Goal: Transaction & Acquisition: Purchase product/service

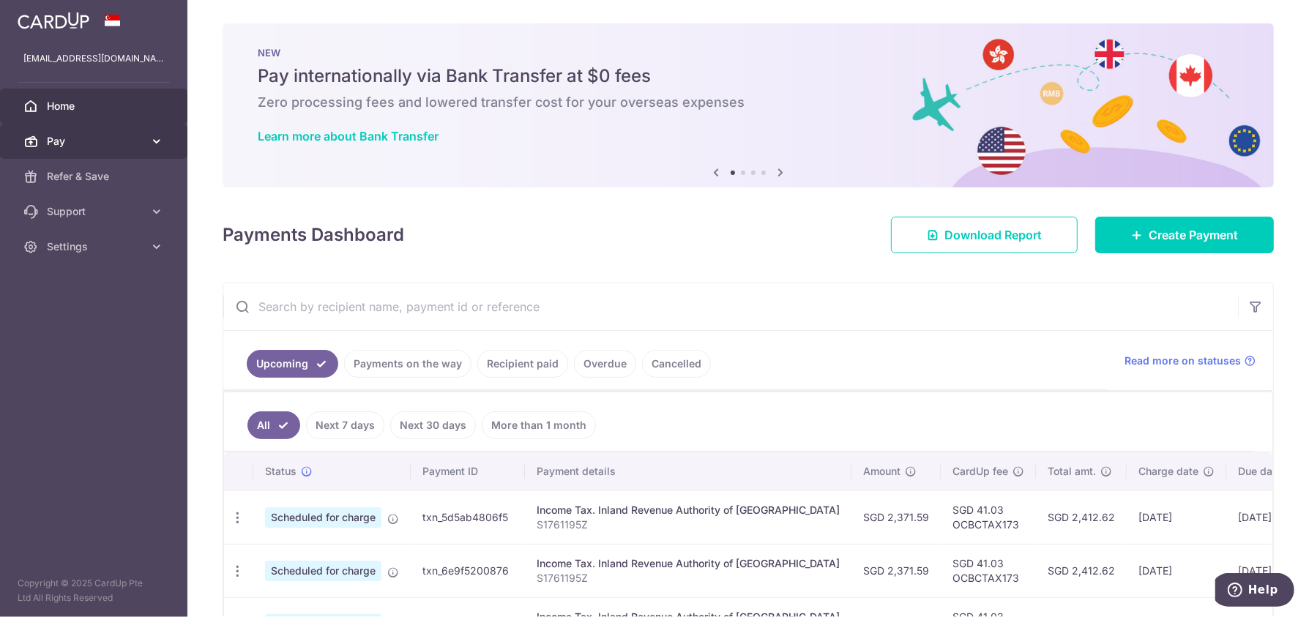
click at [98, 148] on span "Pay" at bounding box center [95, 141] width 97 height 15
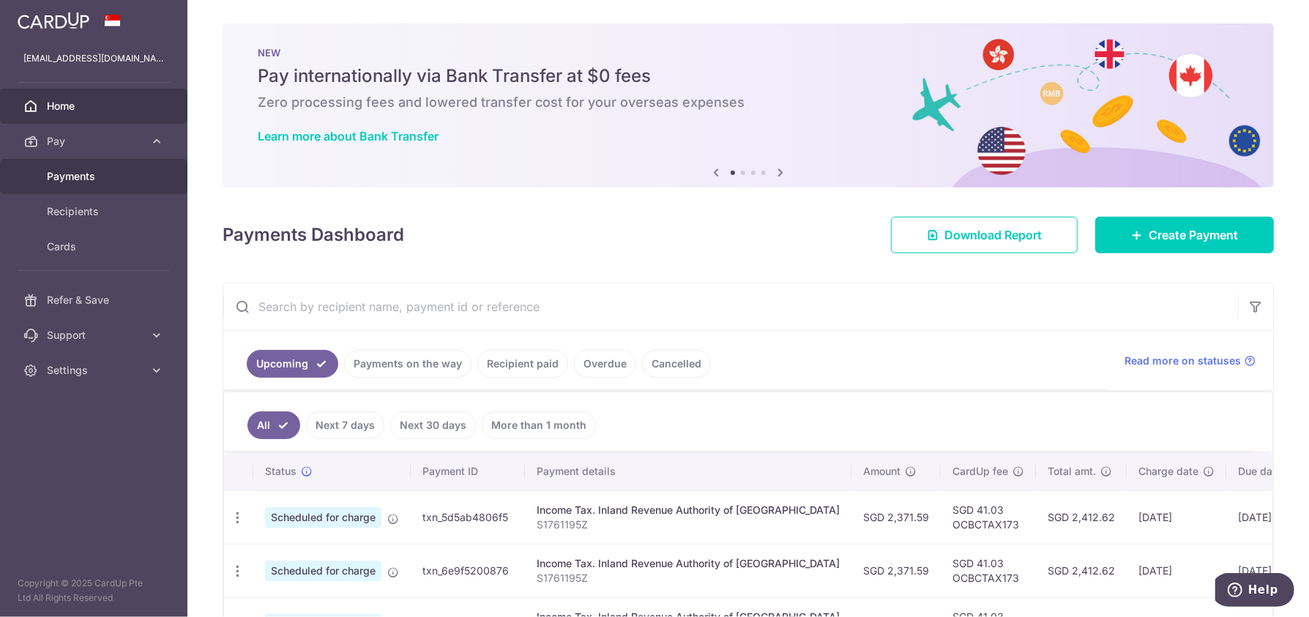
click at [87, 173] on span "Payments" at bounding box center [95, 176] width 97 height 15
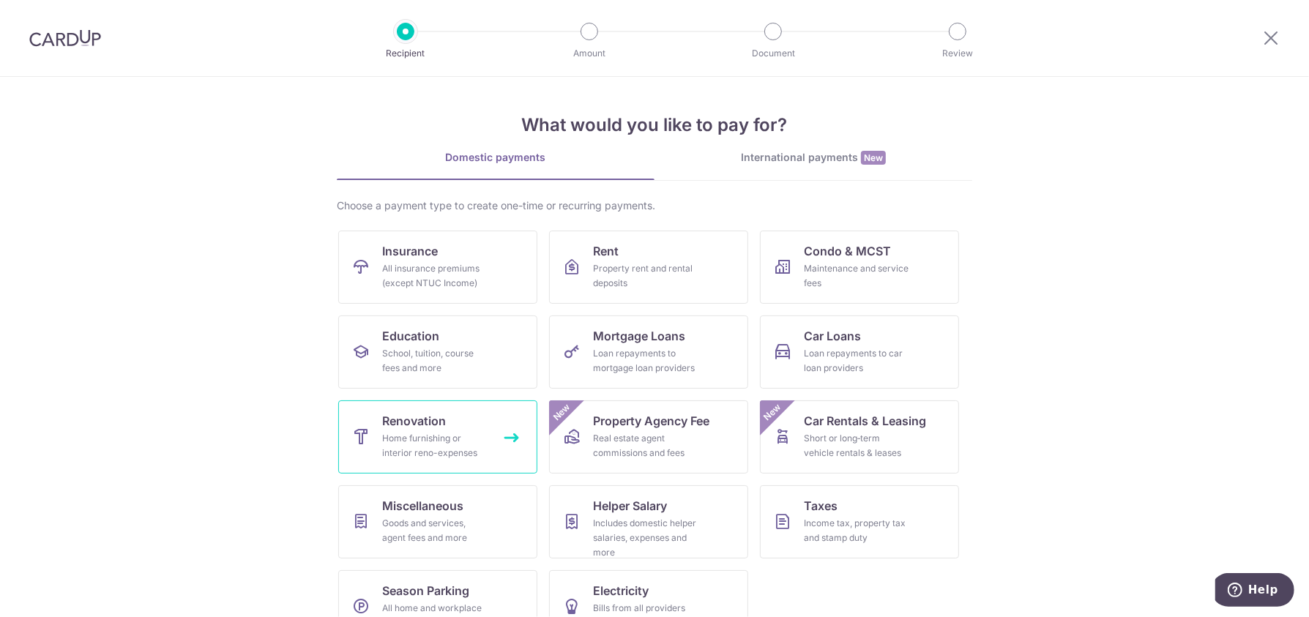
click at [417, 454] on div "Home furnishing or interior reno-expenses" at bounding box center [434, 445] width 105 height 29
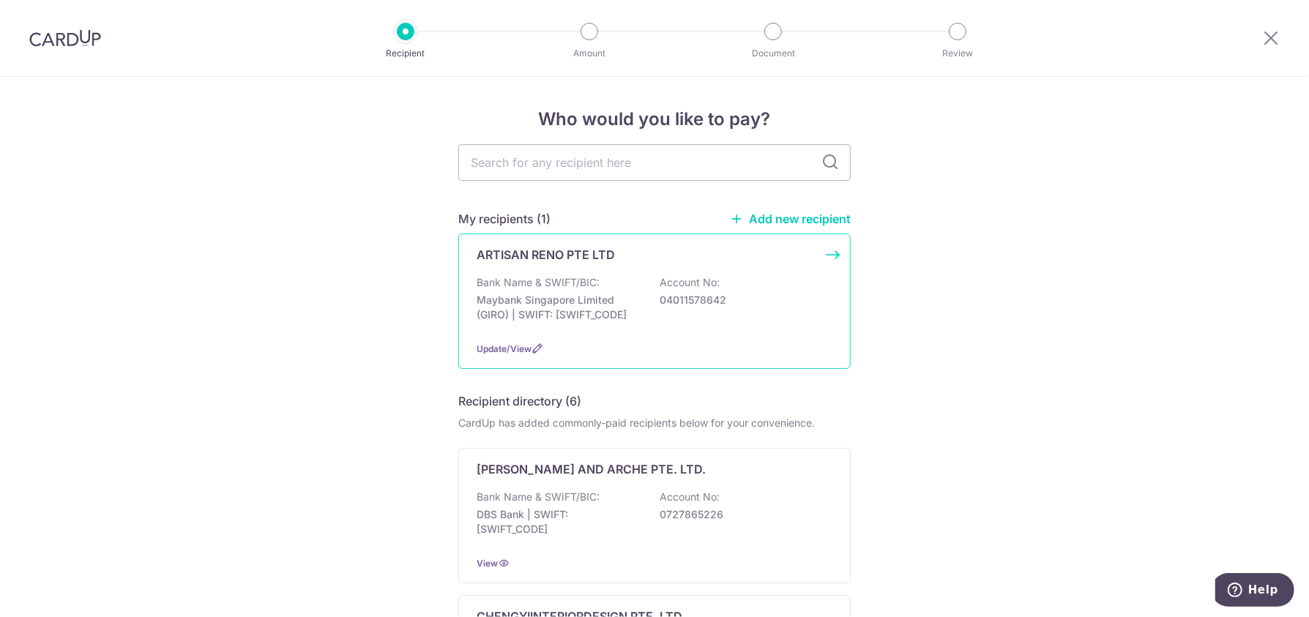
click at [646, 301] on div "Bank Name & SWIFT/BIC: Maybank Singapore Limited (GIRO) | SWIFT: MBBESGS2XXX Ac…" at bounding box center [654, 302] width 356 height 54
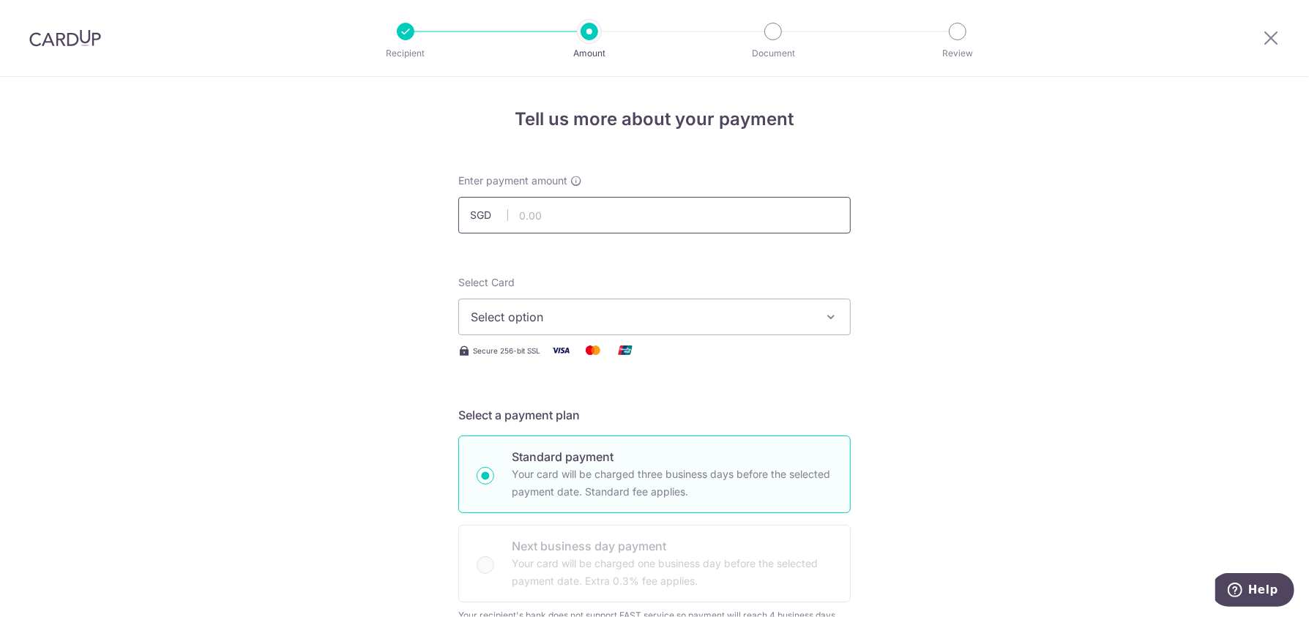
click at [611, 214] on input "text" at bounding box center [654, 215] width 392 height 37
type input "2,000.00"
click at [807, 312] on button "Select option" at bounding box center [654, 317] width 392 height 37
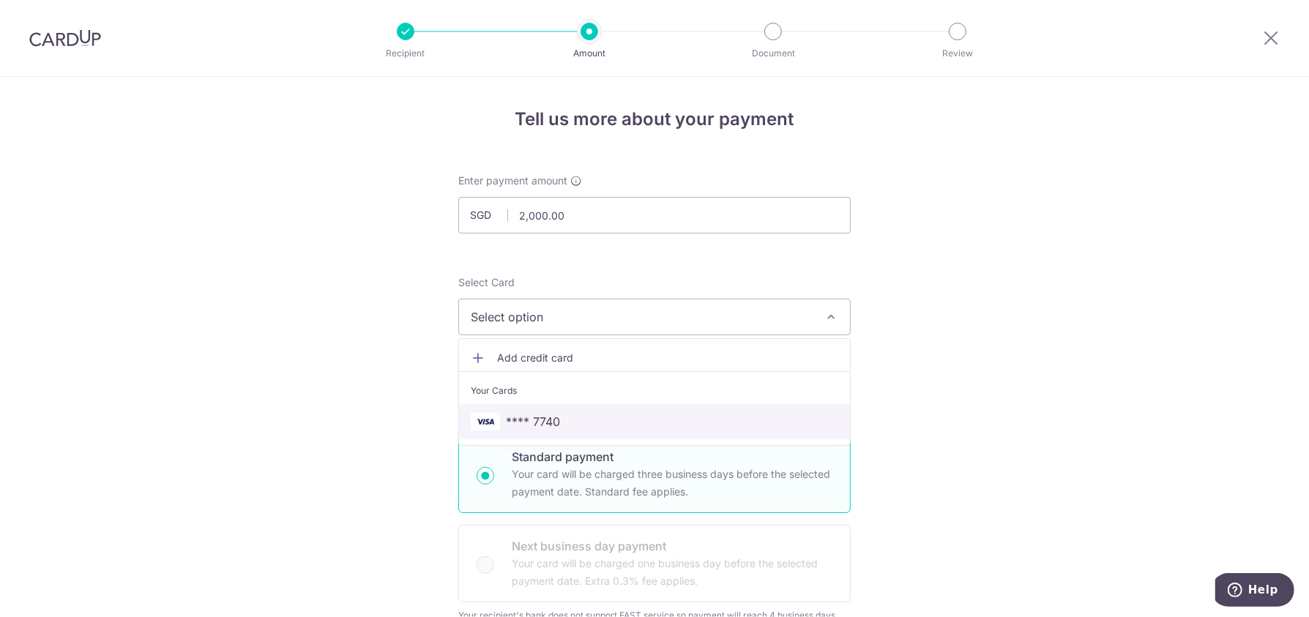
click at [736, 411] on link "**** 7740" at bounding box center [654, 421] width 391 height 35
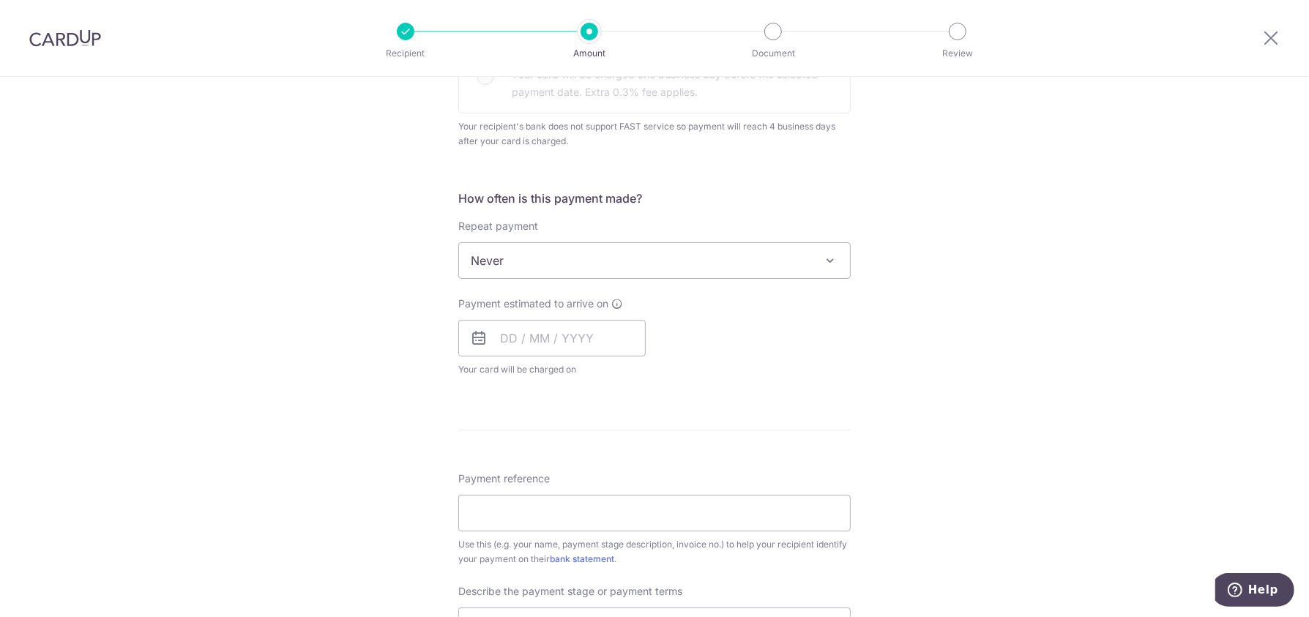
scroll to position [585, 0]
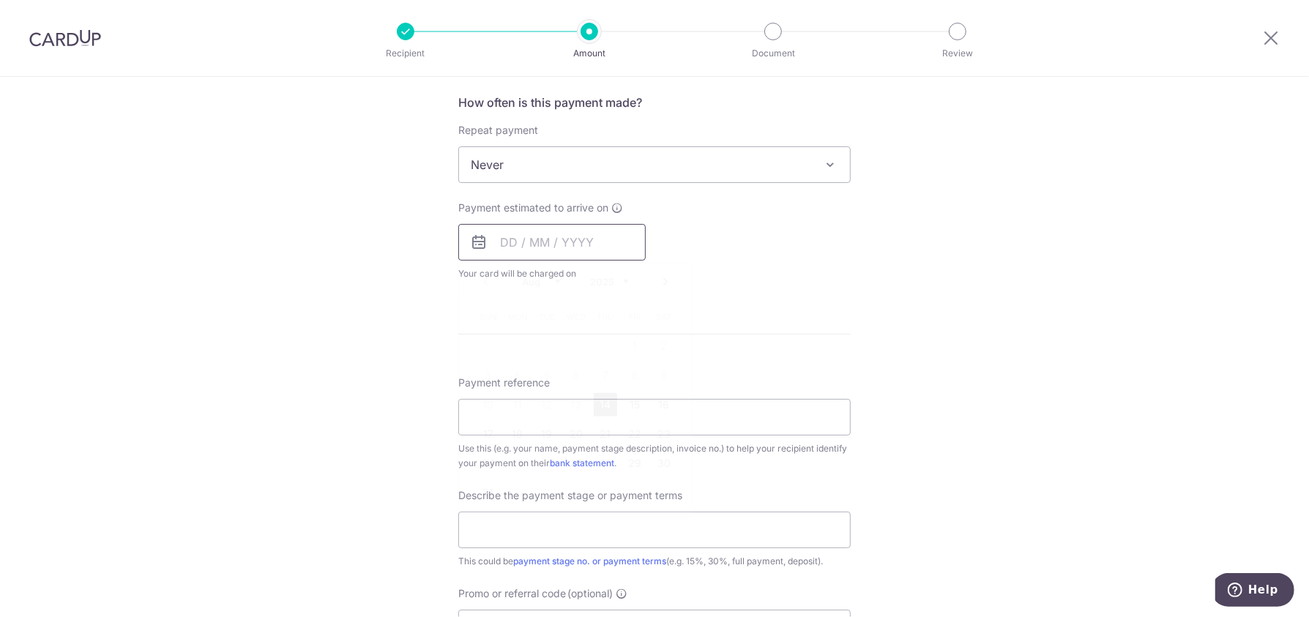
click at [555, 247] on input "text" at bounding box center [551, 242] width 187 height 37
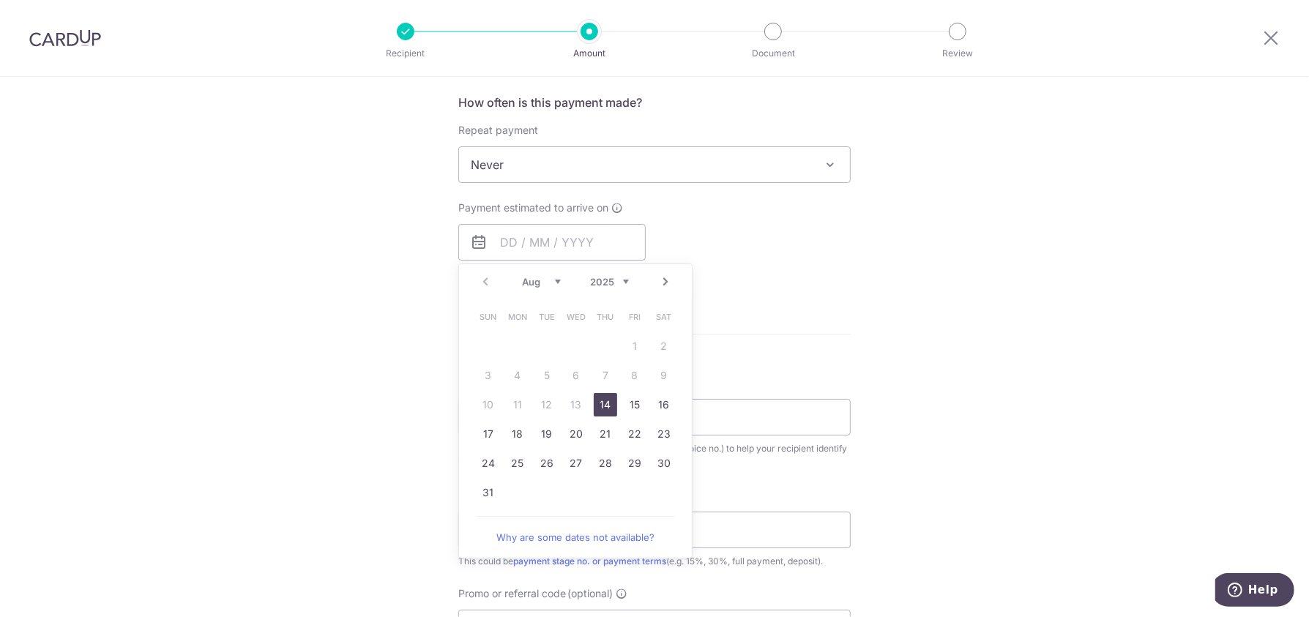
click at [607, 395] on link "14" at bounding box center [605, 404] width 23 height 23
type input "14/08/2025"
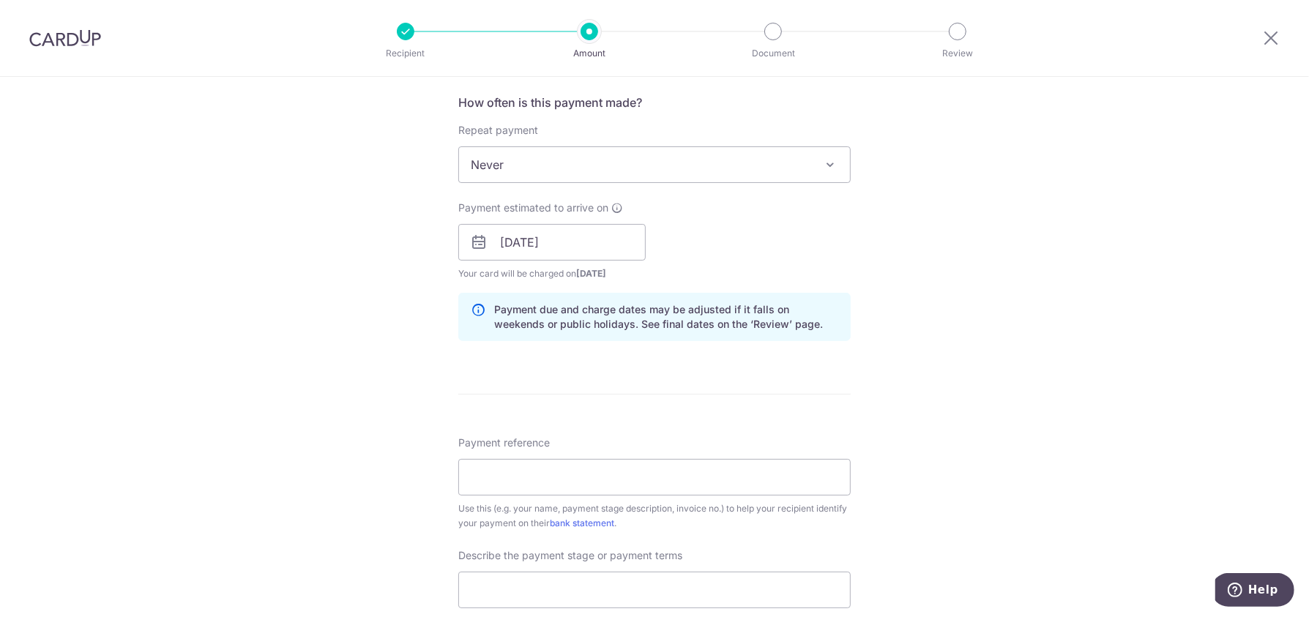
click at [124, 348] on div "Tell us more about your payment Enter payment amount SGD 2,000.00 2000.00 Selec…" at bounding box center [654, 250] width 1309 height 1517
click at [536, 480] on input "Payment reference" at bounding box center [654, 477] width 392 height 37
type input "664C JURONG WEST ST 64 12-212"
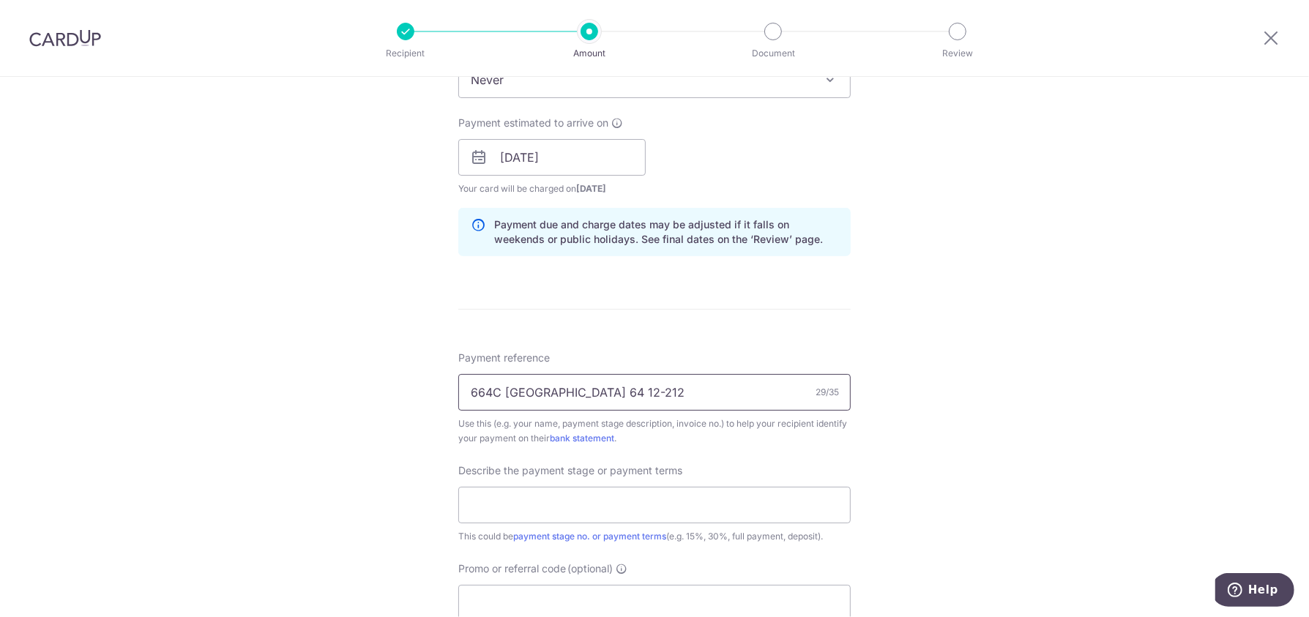
scroll to position [780, 0]
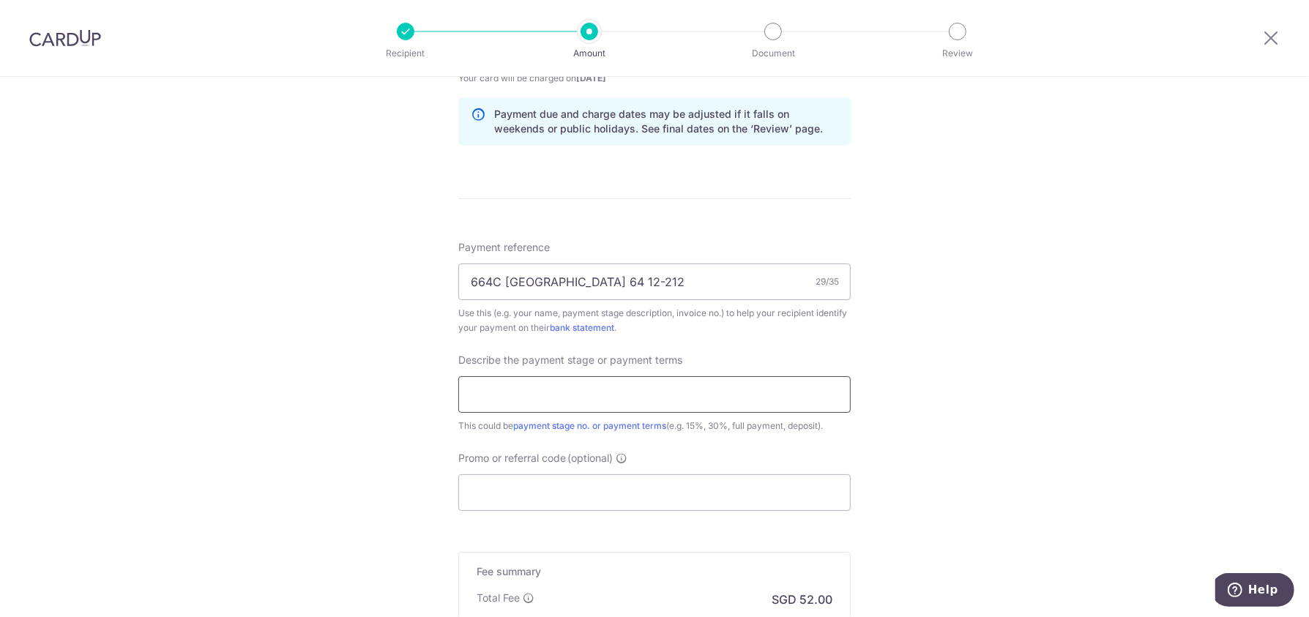
click at [670, 399] on input "text" at bounding box center [654, 394] width 392 height 37
type input "G"
type input "Final payment"
click at [651, 498] on input "Promo or referral code (optional)" at bounding box center [654, 492] width 392 height 37
paste input "RENO25ONE"
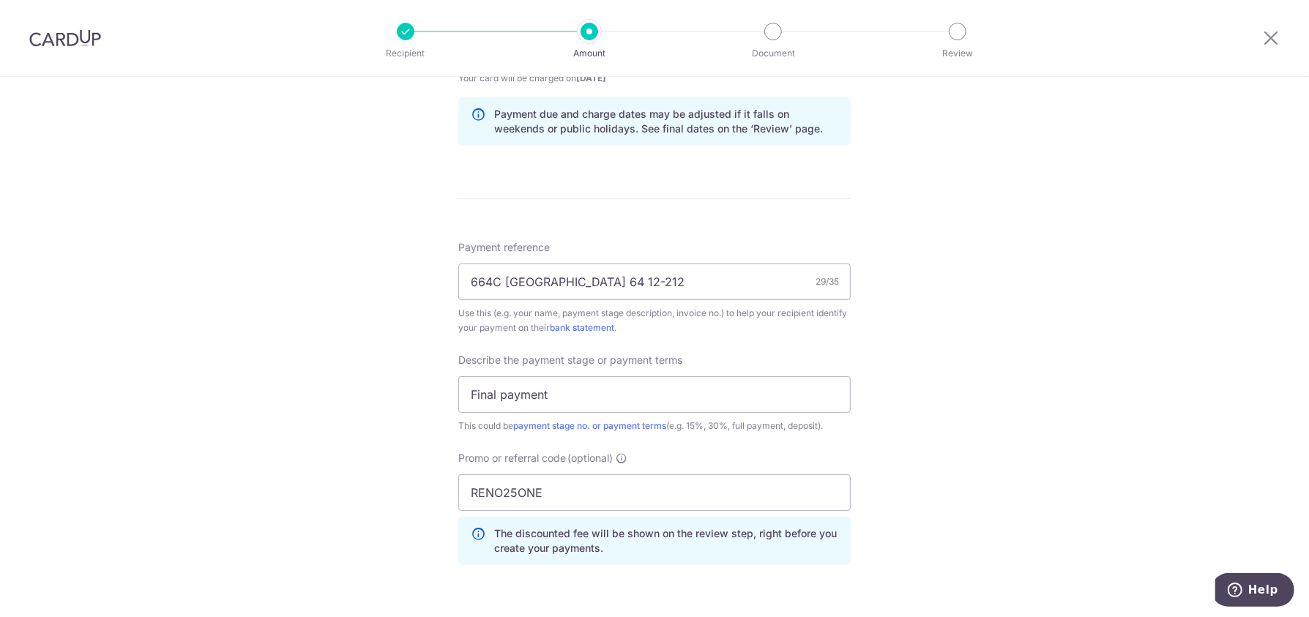
click at [989, 495] on div "Tell us more about your payment Enter payment amount SGD 2,000.00 2000.00 Selec…" at bounding box center [654, 88] width 1309 height 1583
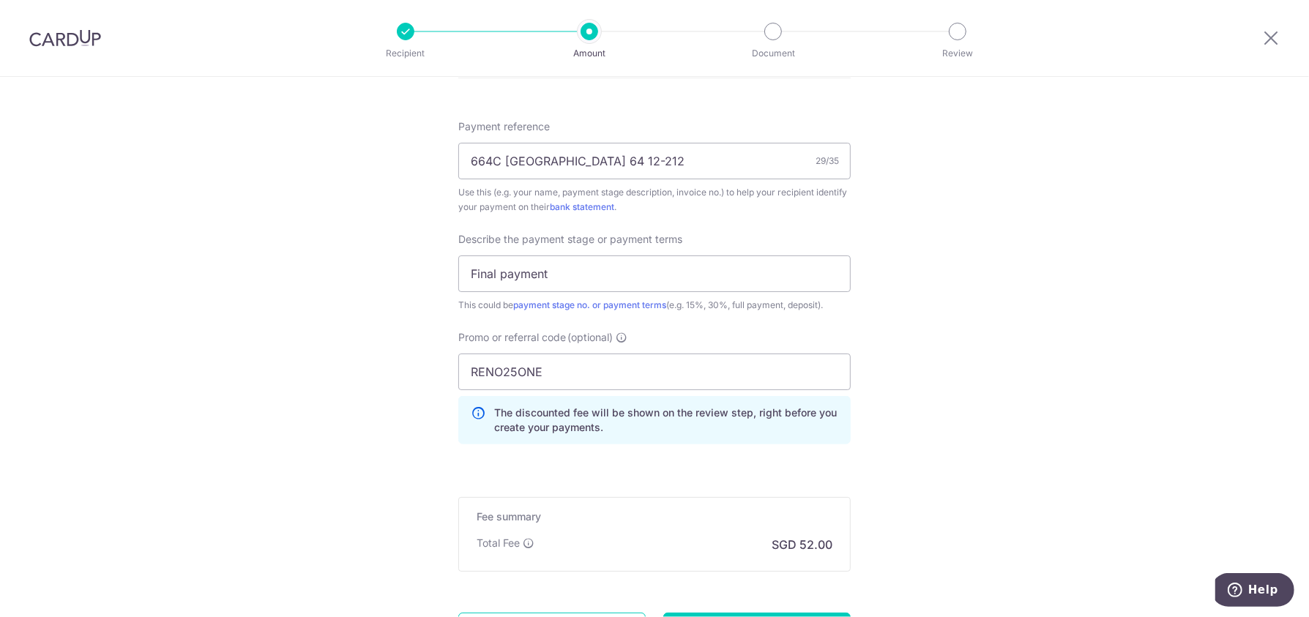
scroll to position [976, 0]
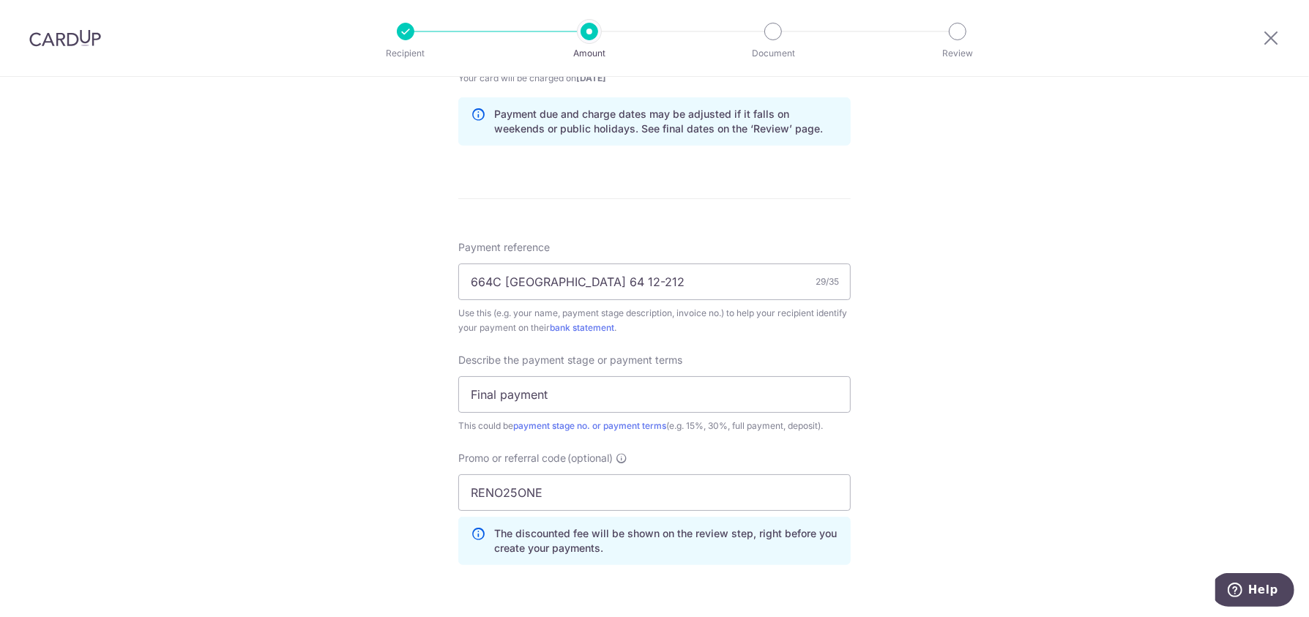
scroll to position [1041, 0]
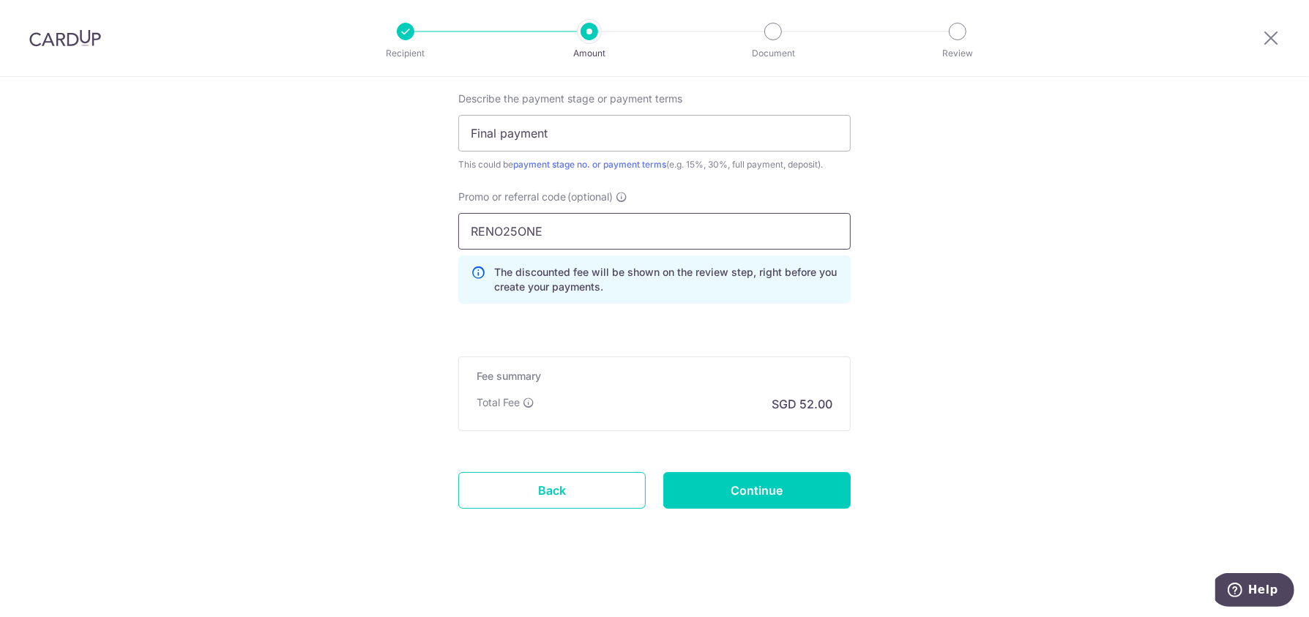
click at [566, 223] on input "RENO25ONE" at bounding box center [654, 231] width 392 height 37
type input "R"
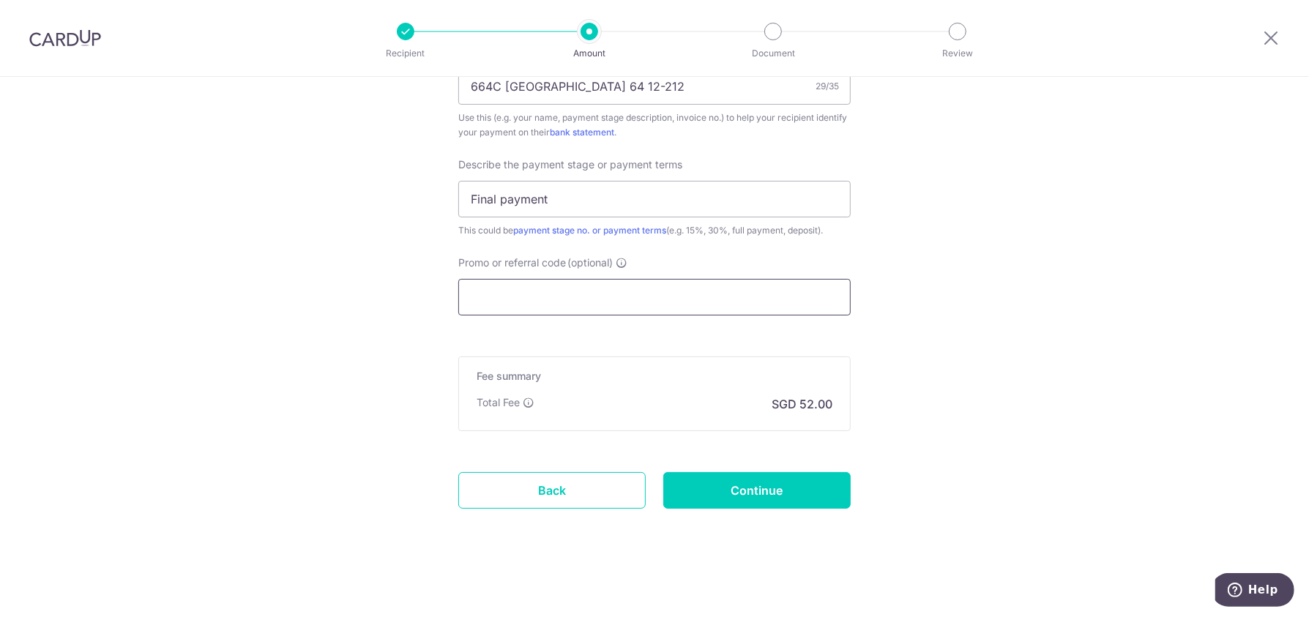
click at [539, 299] on input "Promo or referral code (optional)" at bounding box center [654, 297] width 392 height 37
paste input "OCBC195"
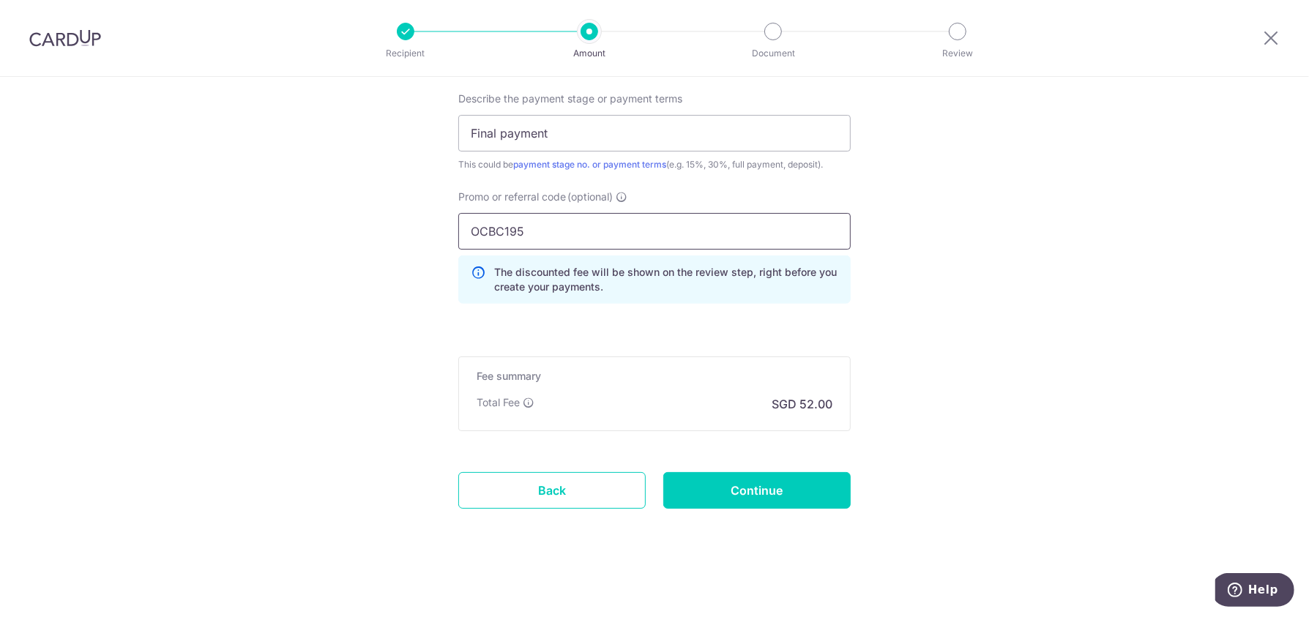
type input "OCBC195"
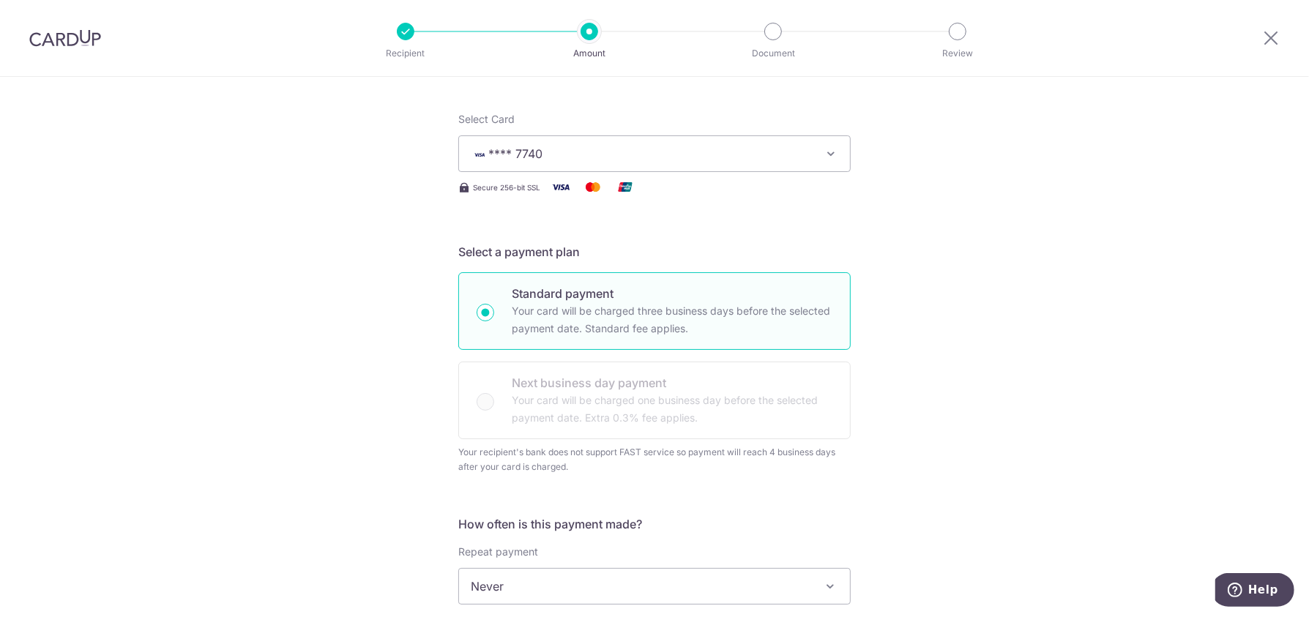
scroll to position [0, 0]
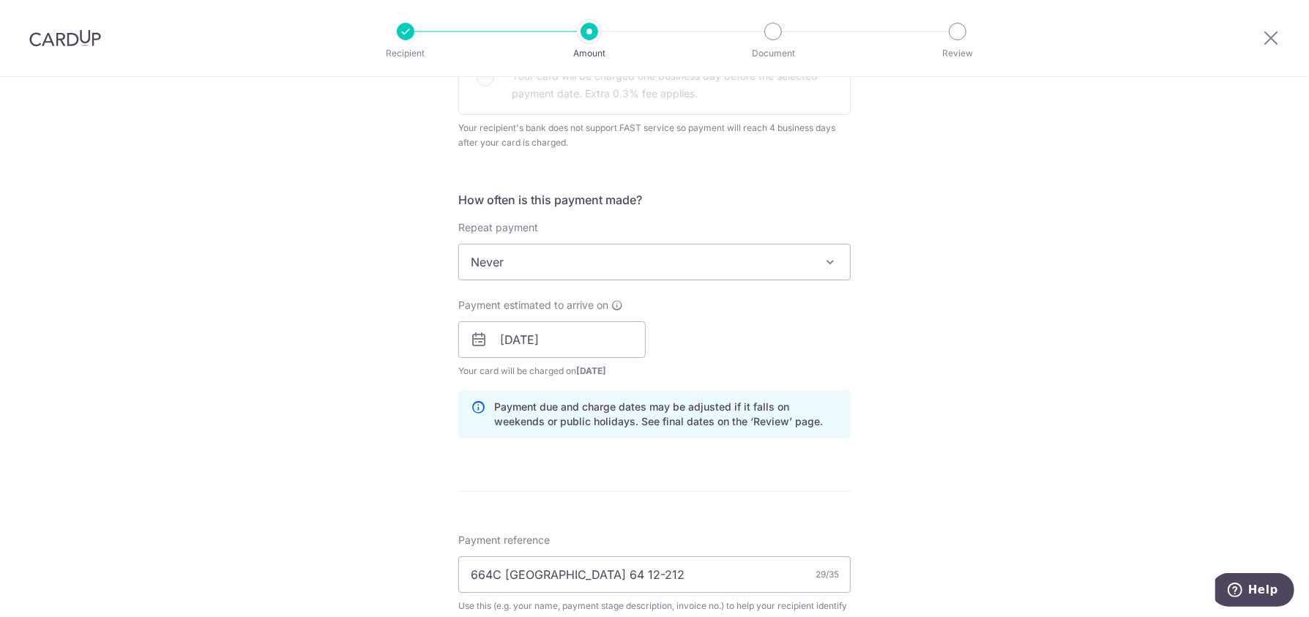
scroll to position [976, 0]
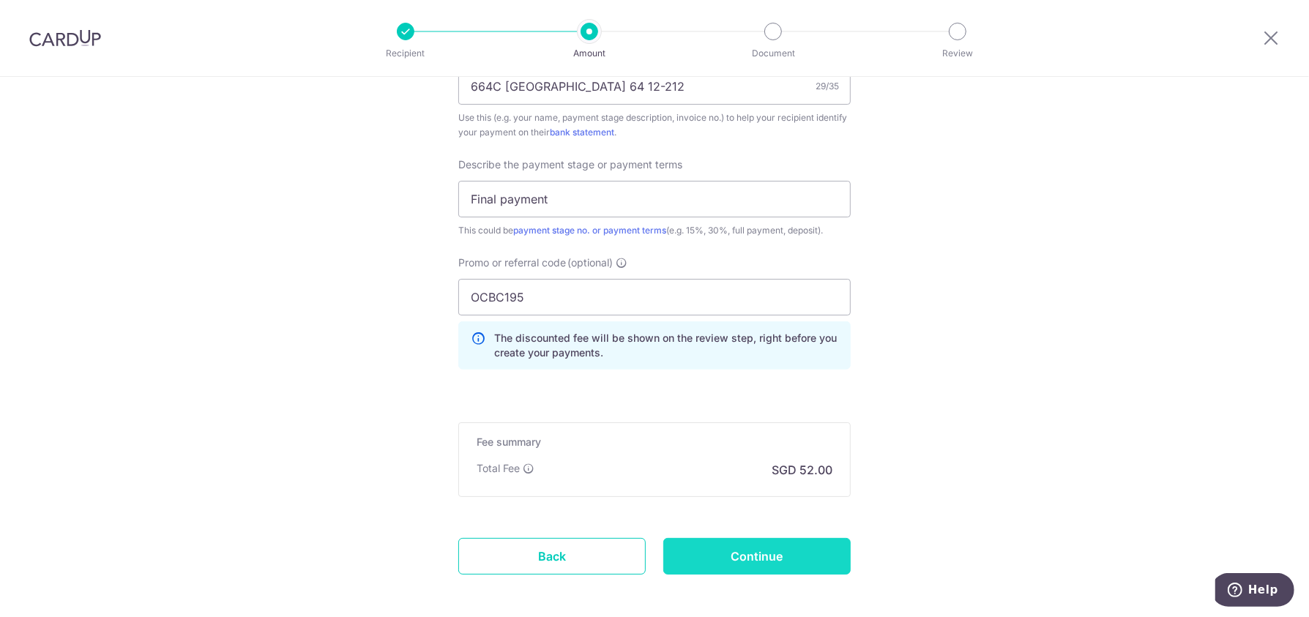
click at [744, 547] on input "Continue" at bounding box center [756, 556] width 187 height 37
type input "Create Schedule"
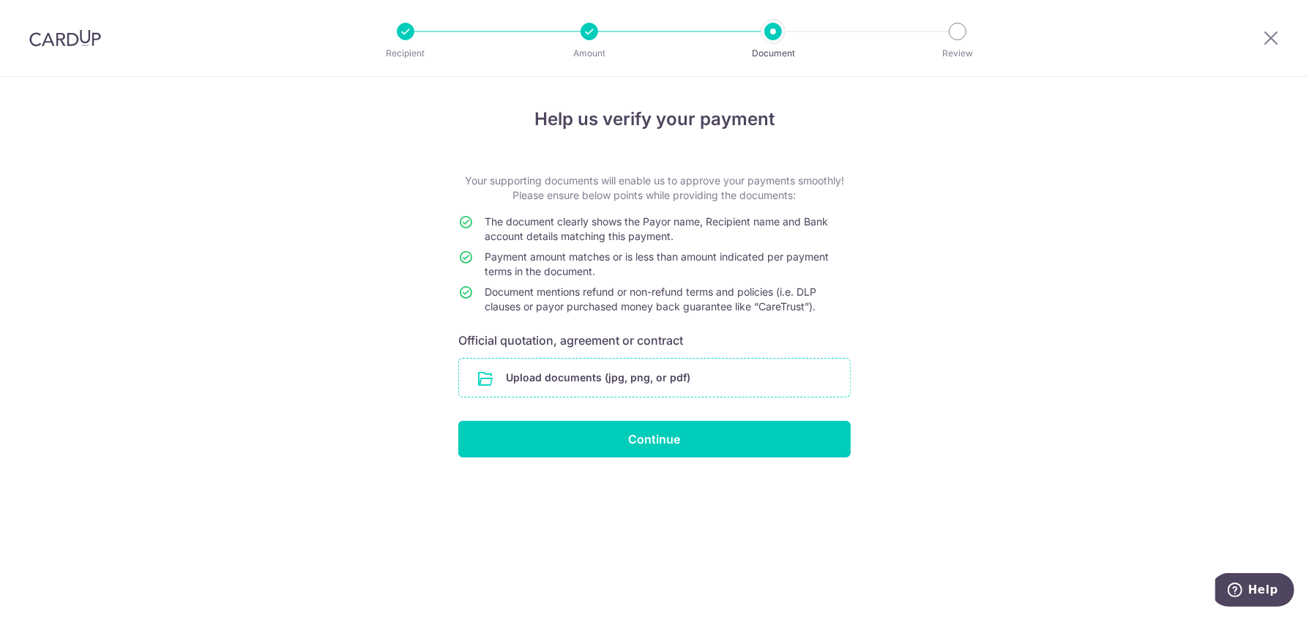
click at [696, 370] on input "file" at bounding box center [654, 378] width 391 height 38
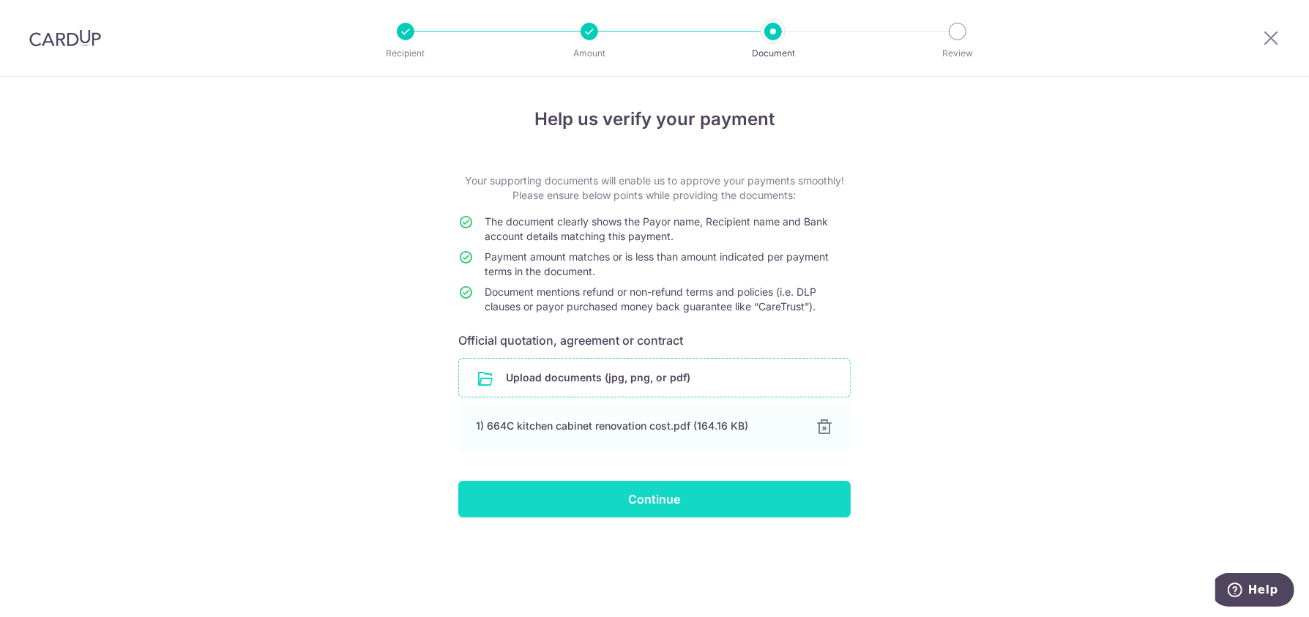
click at [732, 504] on input "Continue" at bounding box center [654, 499] width 392 height 37
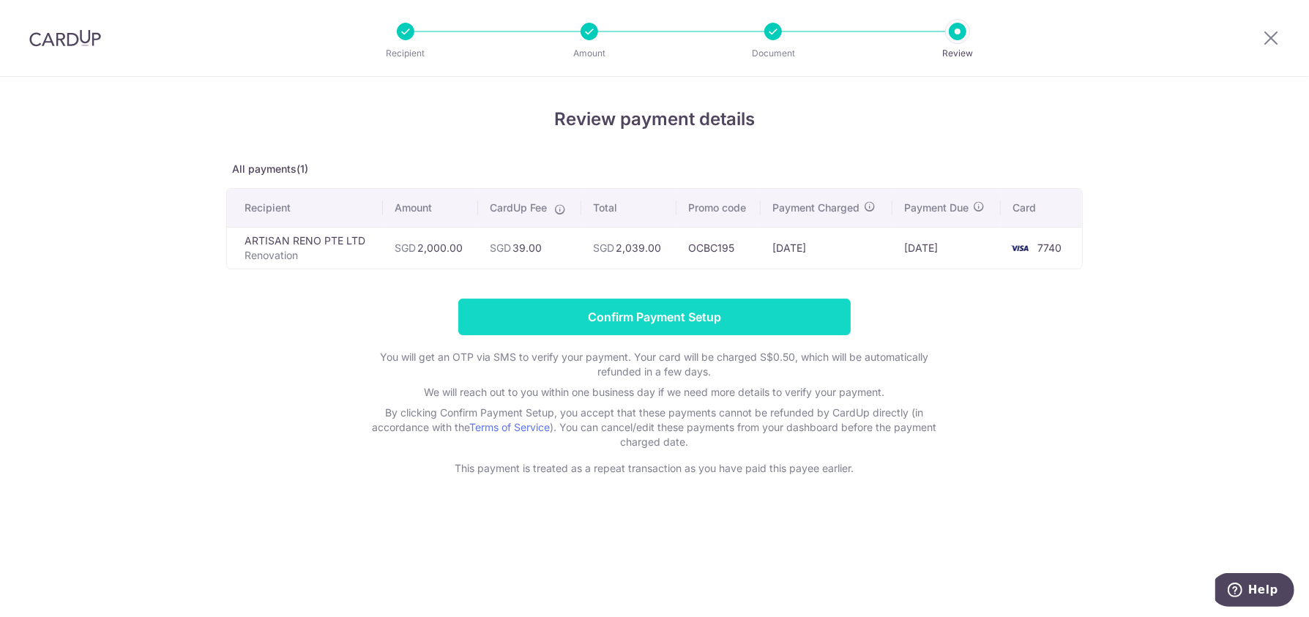
click at [739, 314] on input "Confirm Payment Setup" at bounding box center [654, 317] width 392 height 37
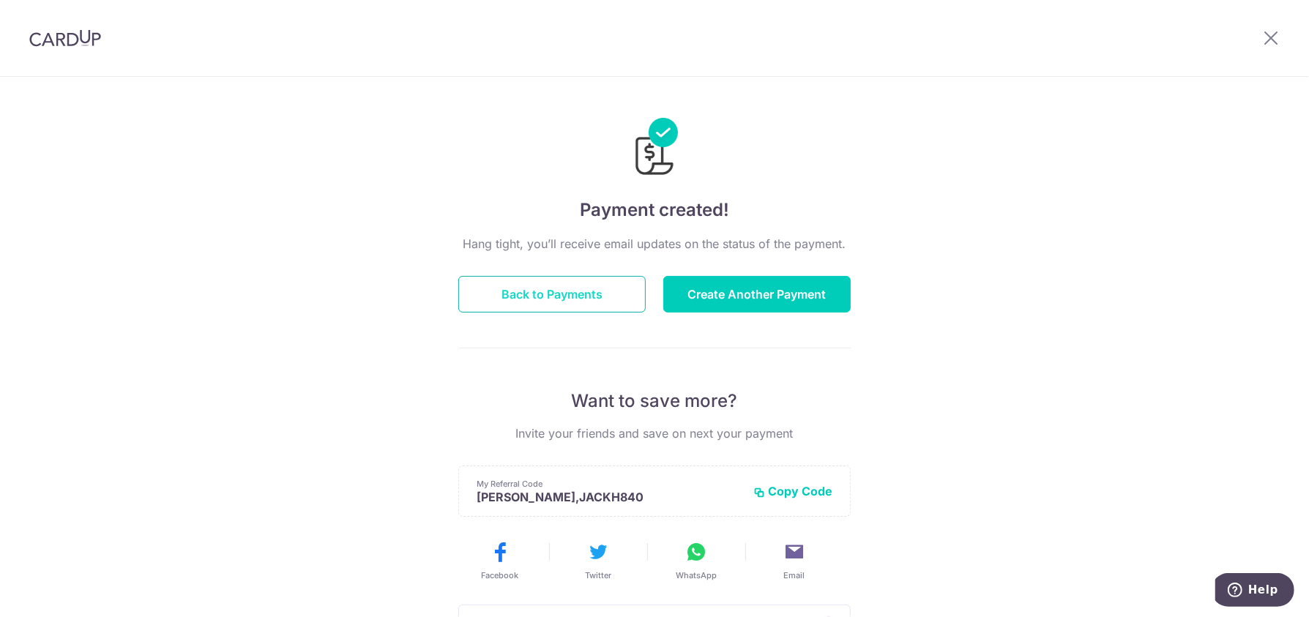
click at [551, 284] on button "Back to Payments" at bounding box center [551, 294] width 187 height 37
